Goal: Obtain resource: Download file/media

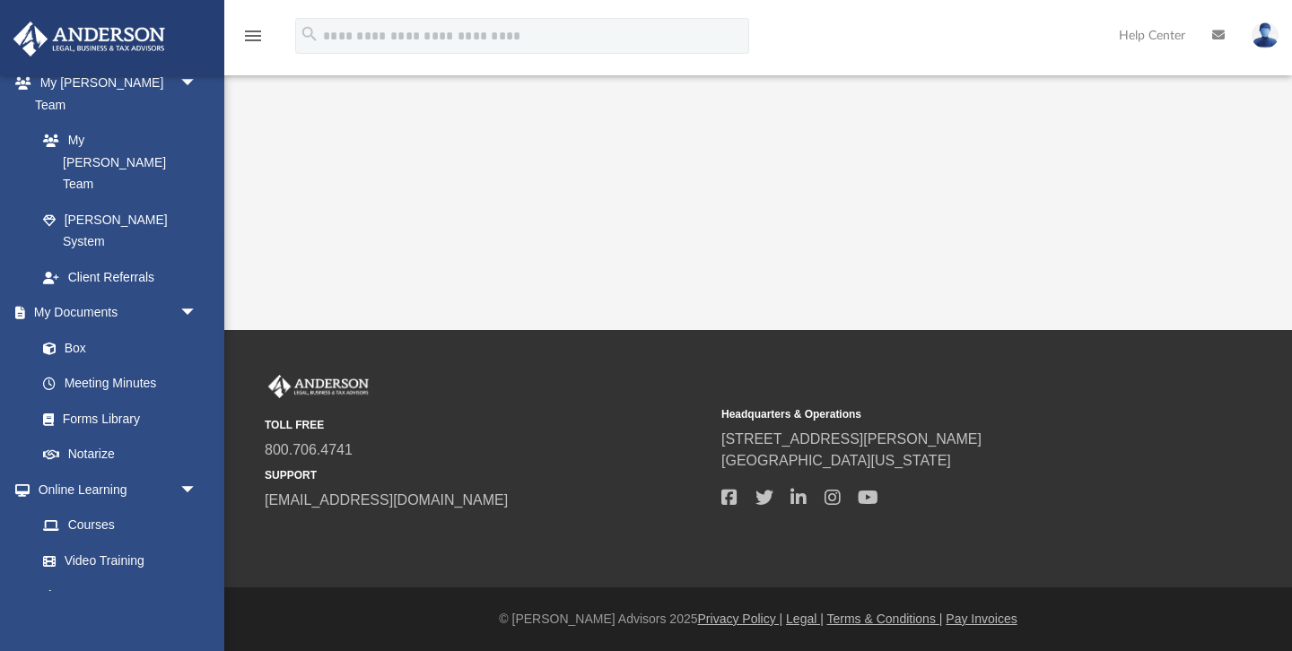
scroll to position [474, 0]
click at [74, 331] on link "Box" at bounding box center [124, 349] width 199 height 36
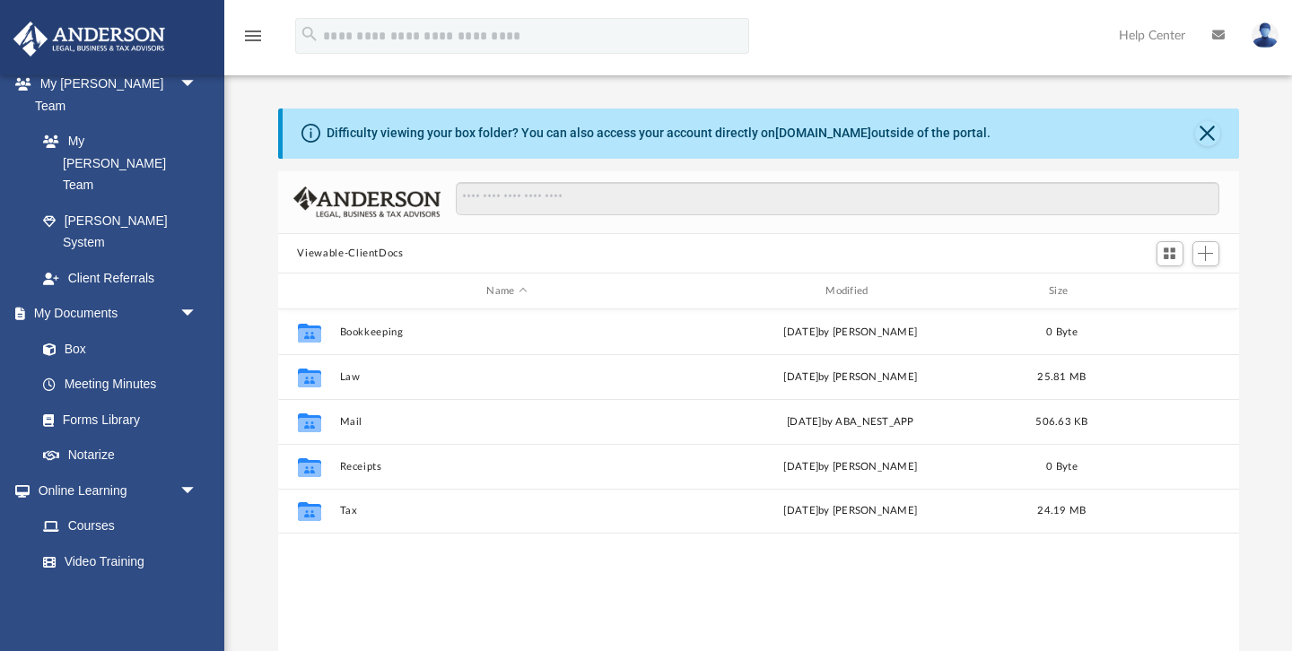
scroll to position [407, 961]
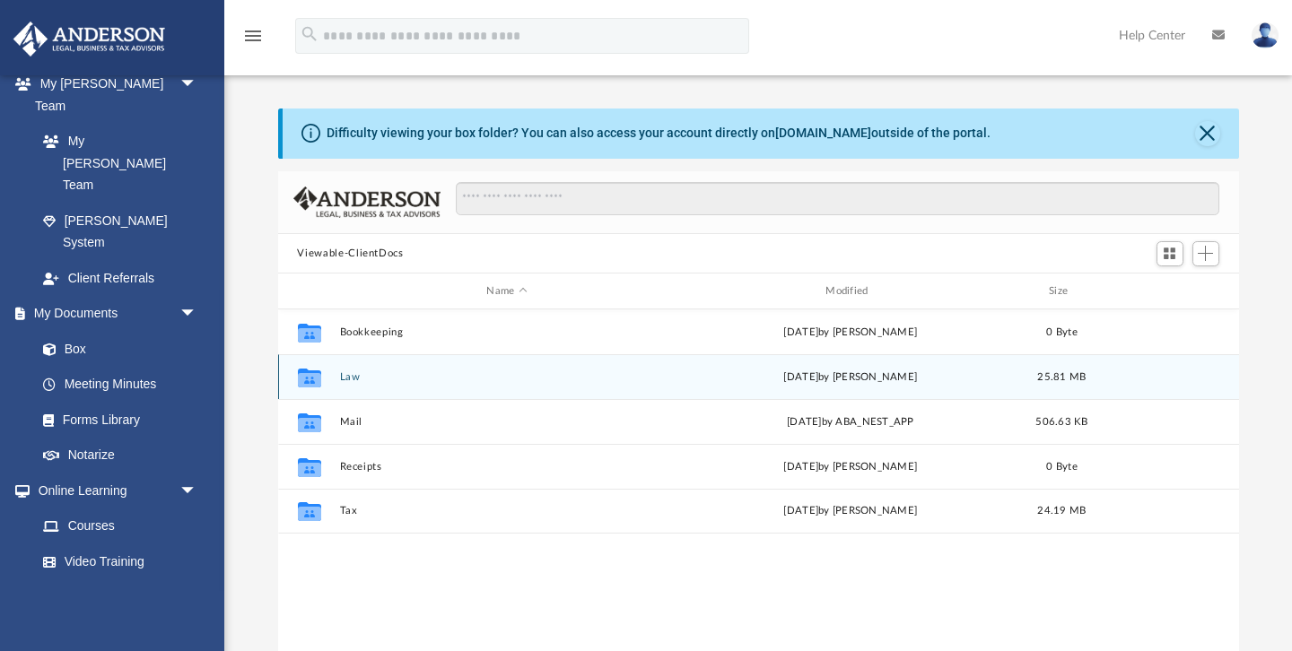
click at [359, 379] on button "Law" at bounding box center [506, 377] width 335 height 12
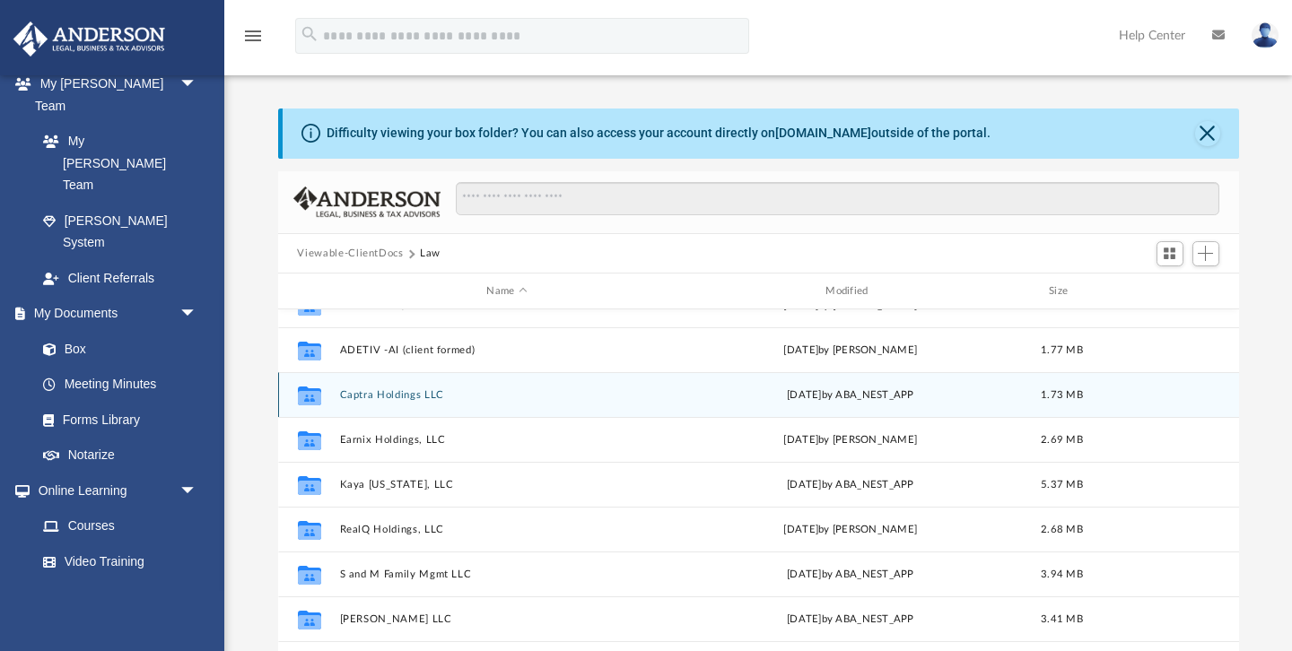
scroll to position [76, 0]
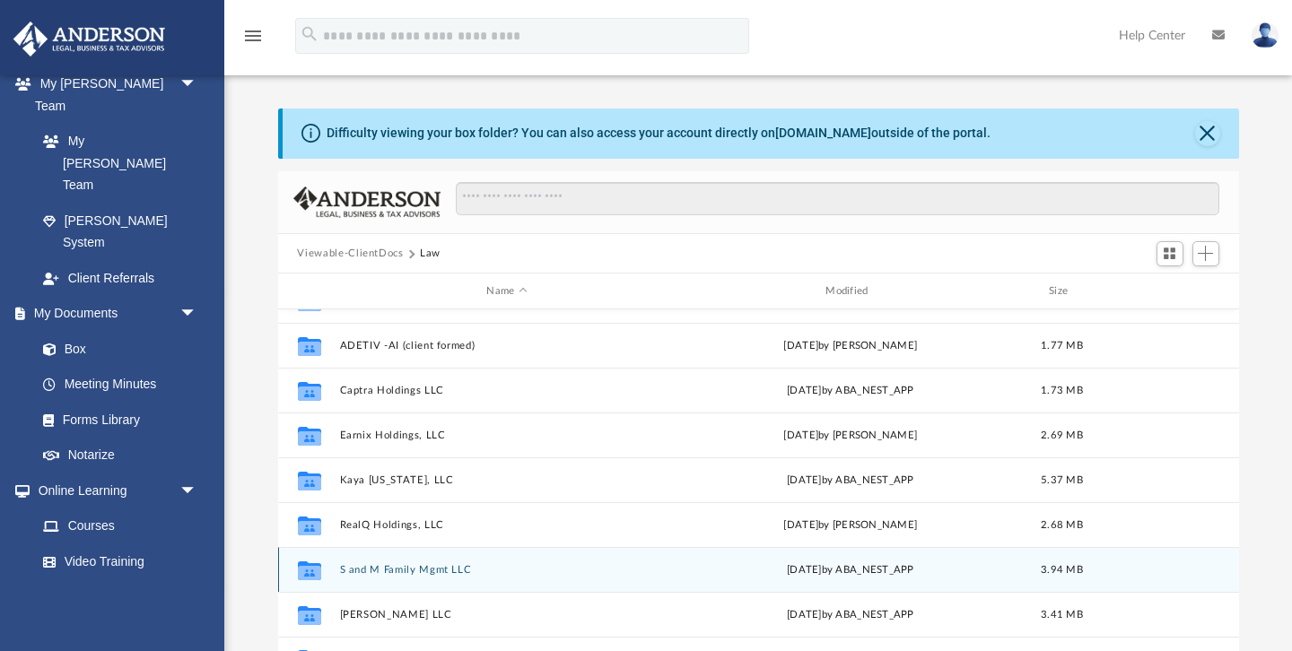
click at [371, 565] on button "S and M Family Mgmt LLC" at bounding box center [506, 570] width 335 height 12
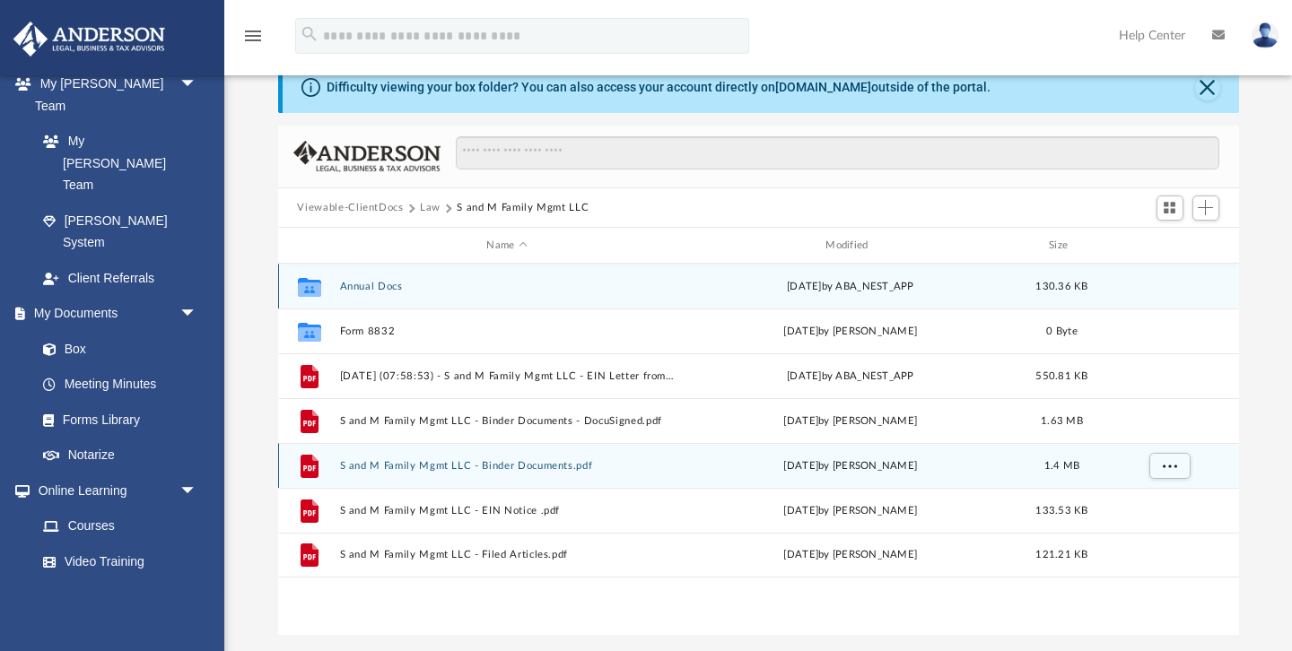
scroll to position [63, 0]
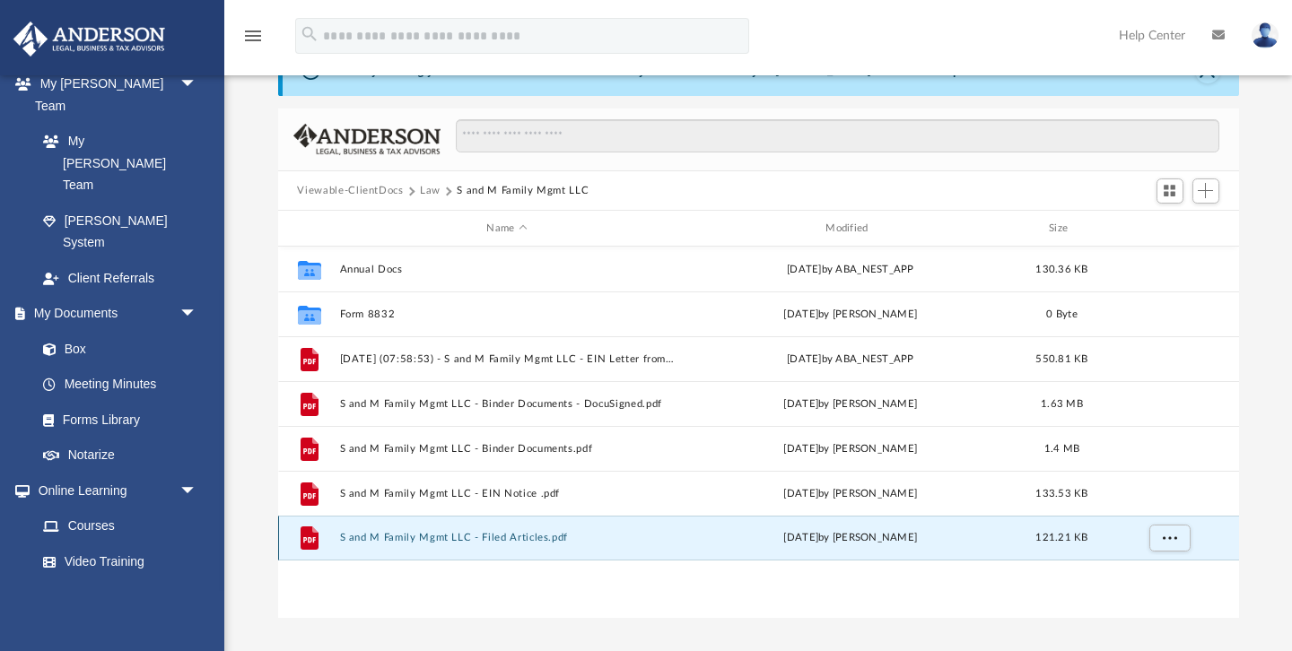
click at [468, 534] on button "S and M Family Mgmt LLC - Filed Articles.pdf" at bounding box center [506, 539] width 335 height 12
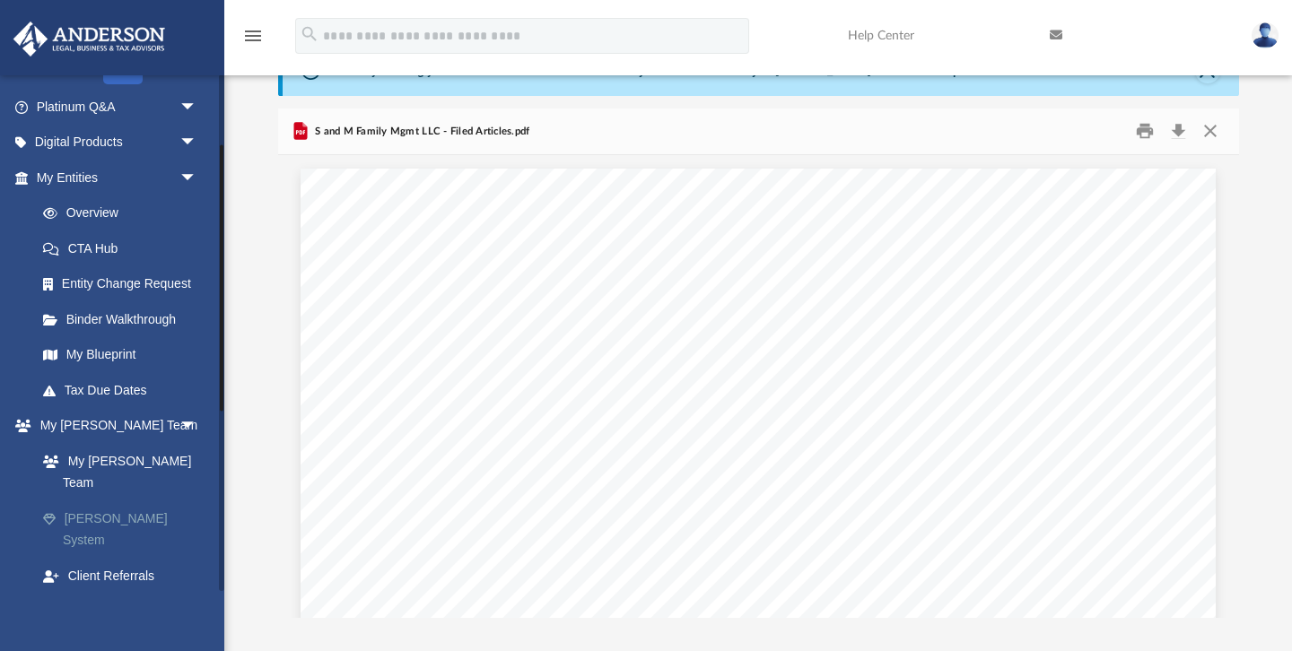
scroll to position [132, 0]
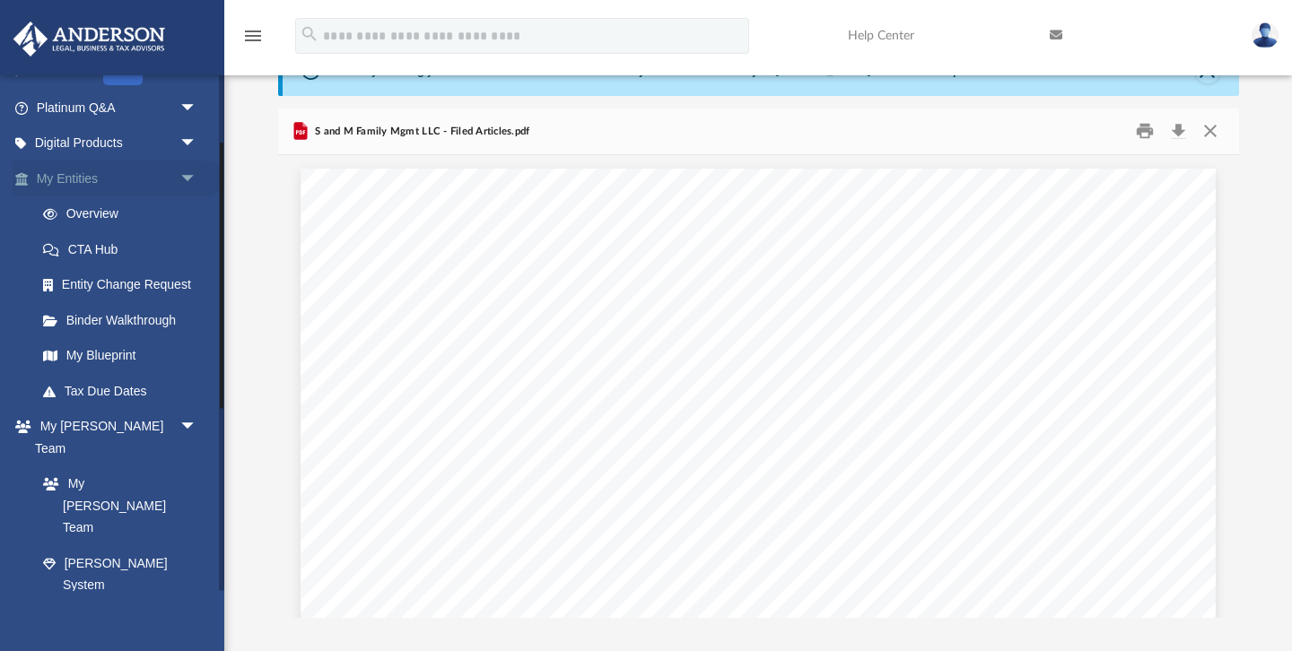
click at [83, 176] on link "My Entities arrow_drop_down" at bounding box center [119, 179] width 212 height 36
